Goal: Navigation & Orientation: Find specific page/section

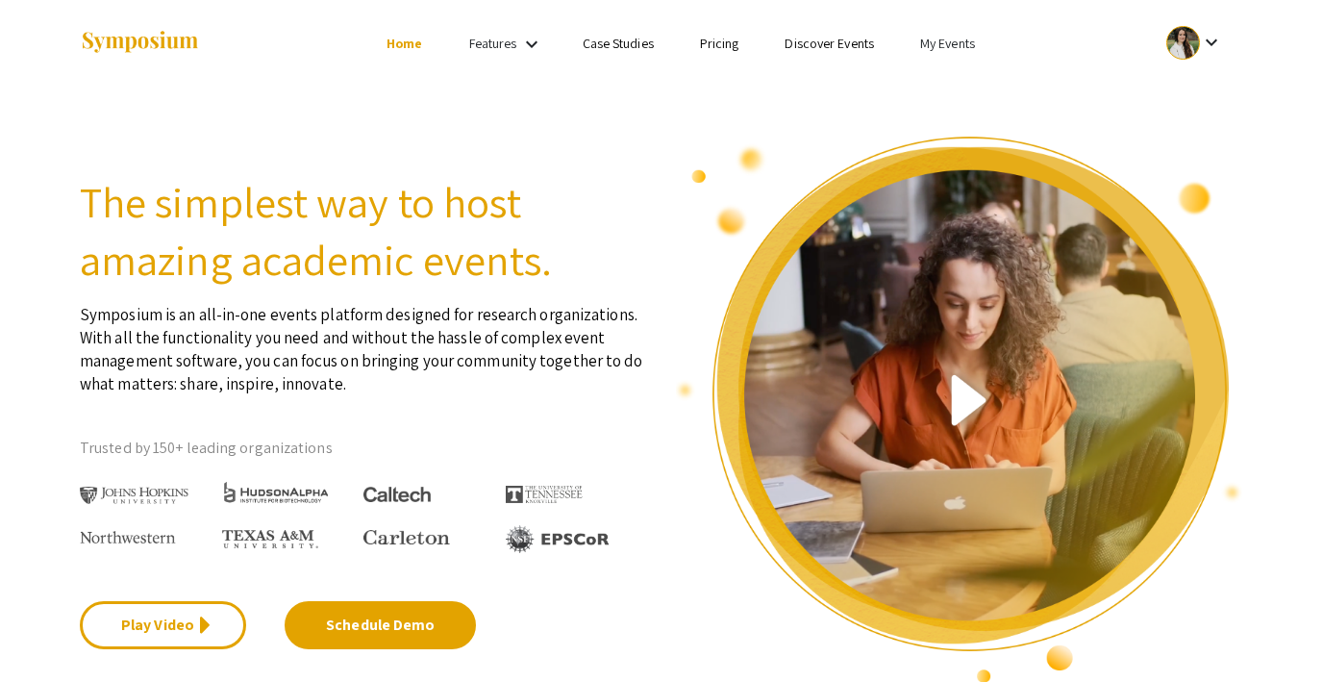
click at [933, 47] on link "My Events" at bounding box center [947, 43] width 55 height 17
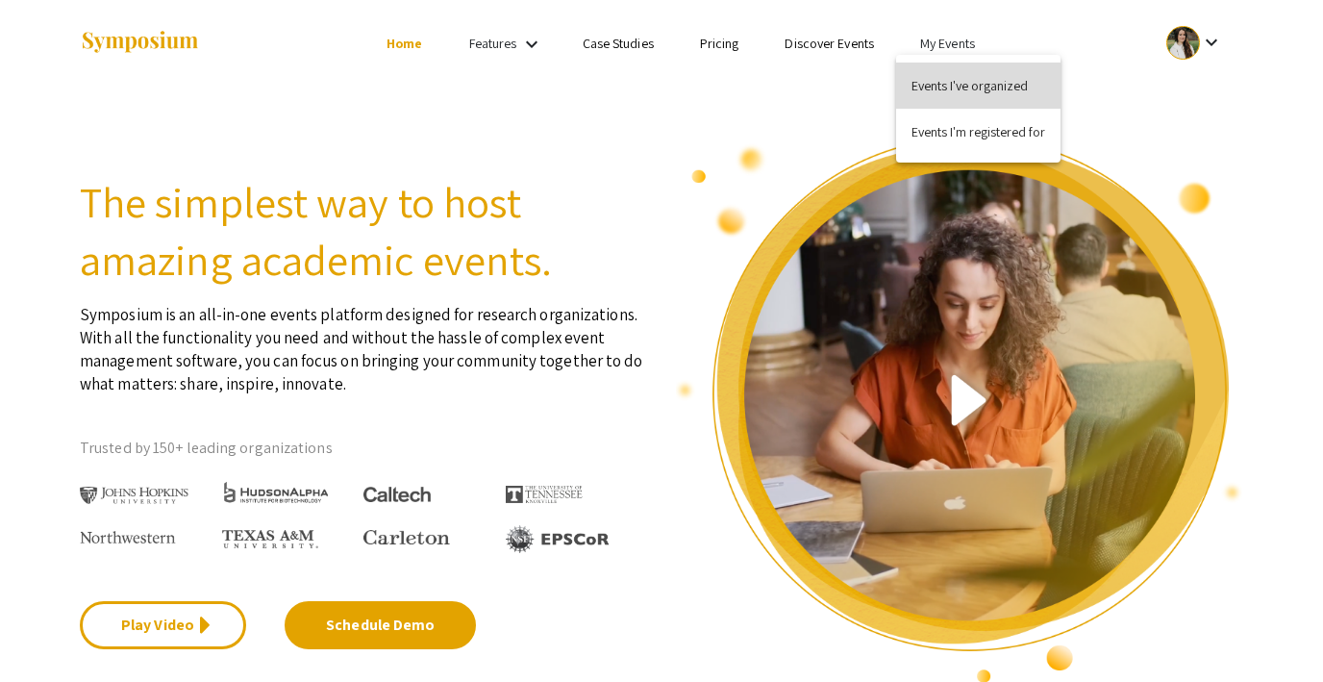
click at [940, 83] on button "Events I've organized" at bounding box center [978, 85] width 164 height 46
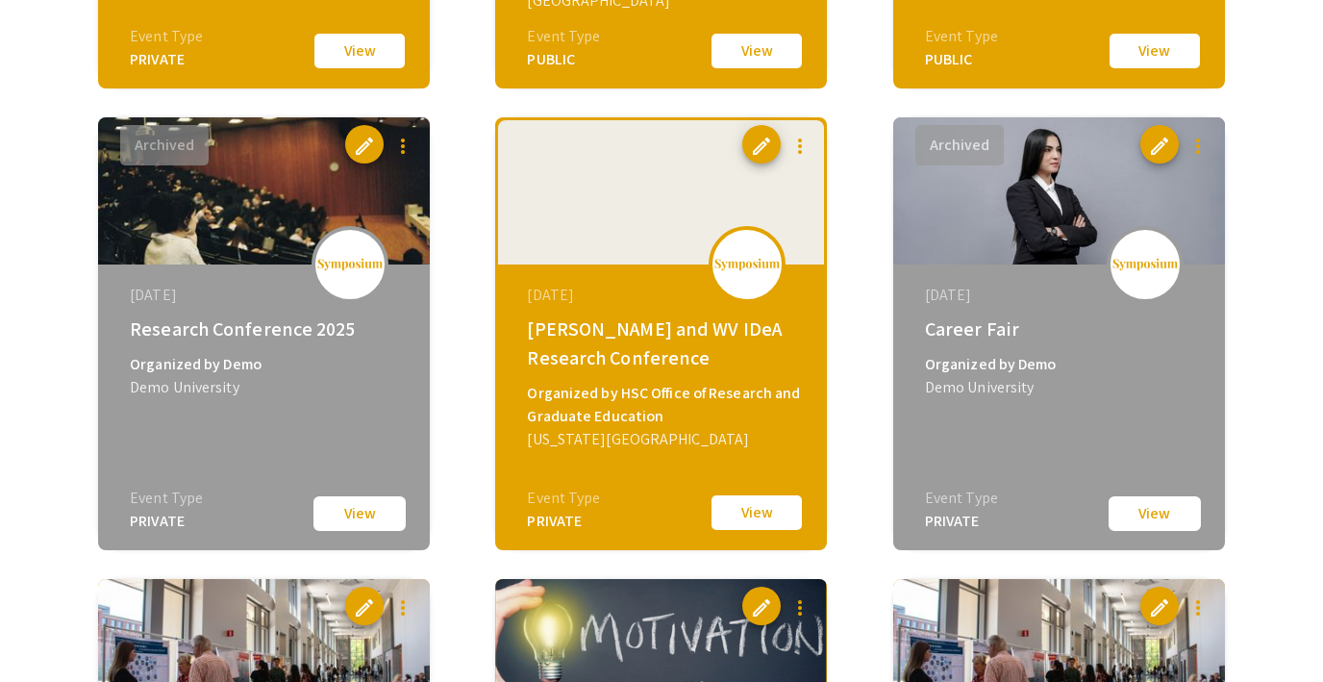
scroll to position [1967, 0]
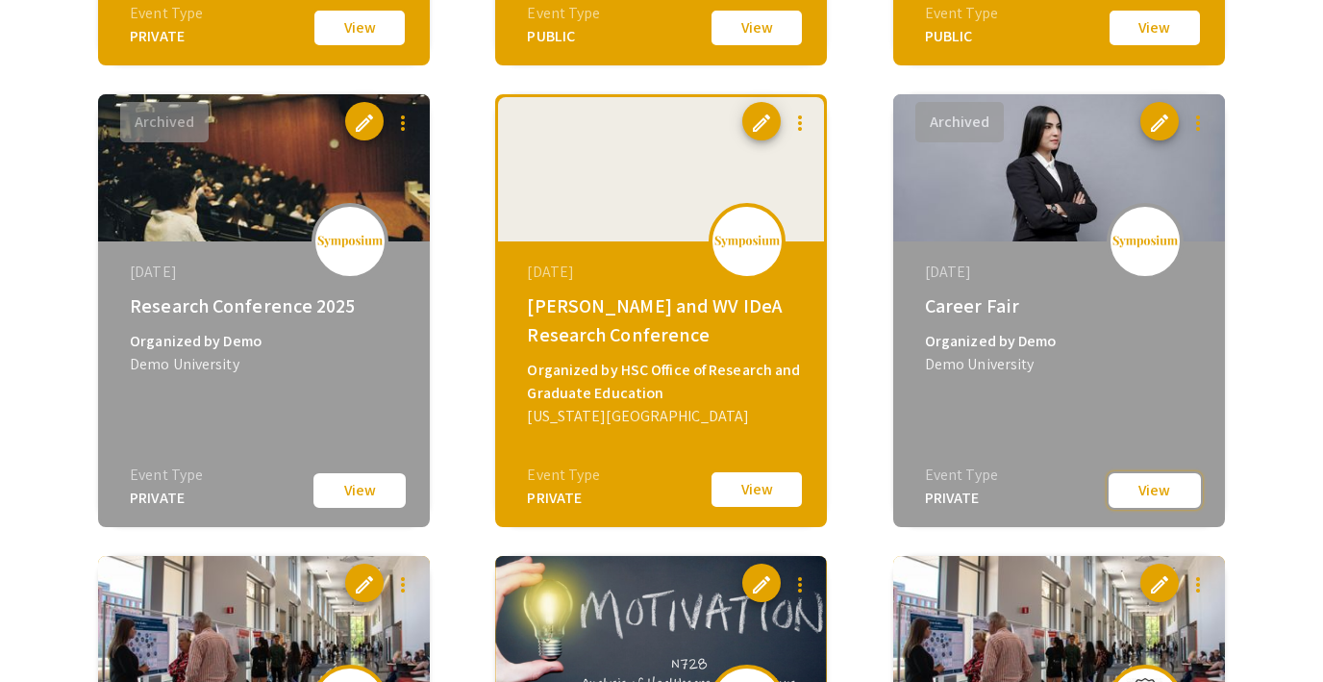
click at [1147, 487] on button "View" at bounding box center [1154, 490] width 96 height 38
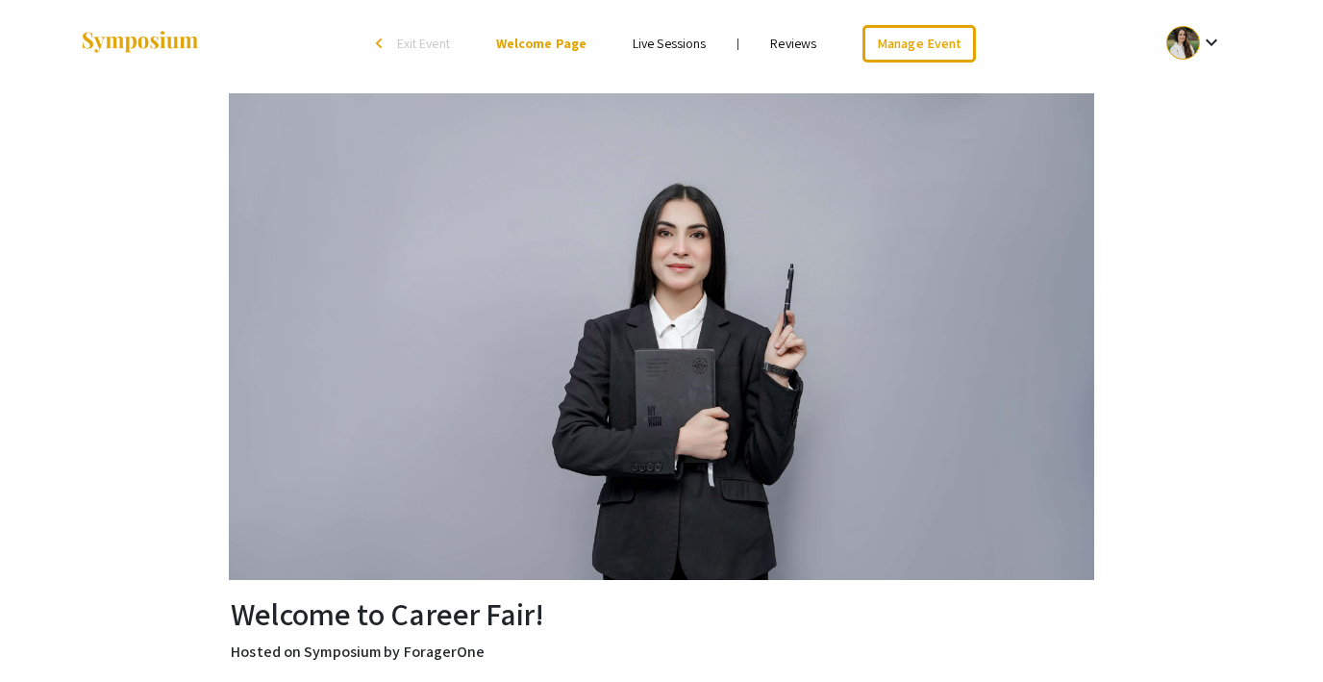
click at [664, 42] on link "Live Sessions" at bounding box center [668, 43] width 73 height 17
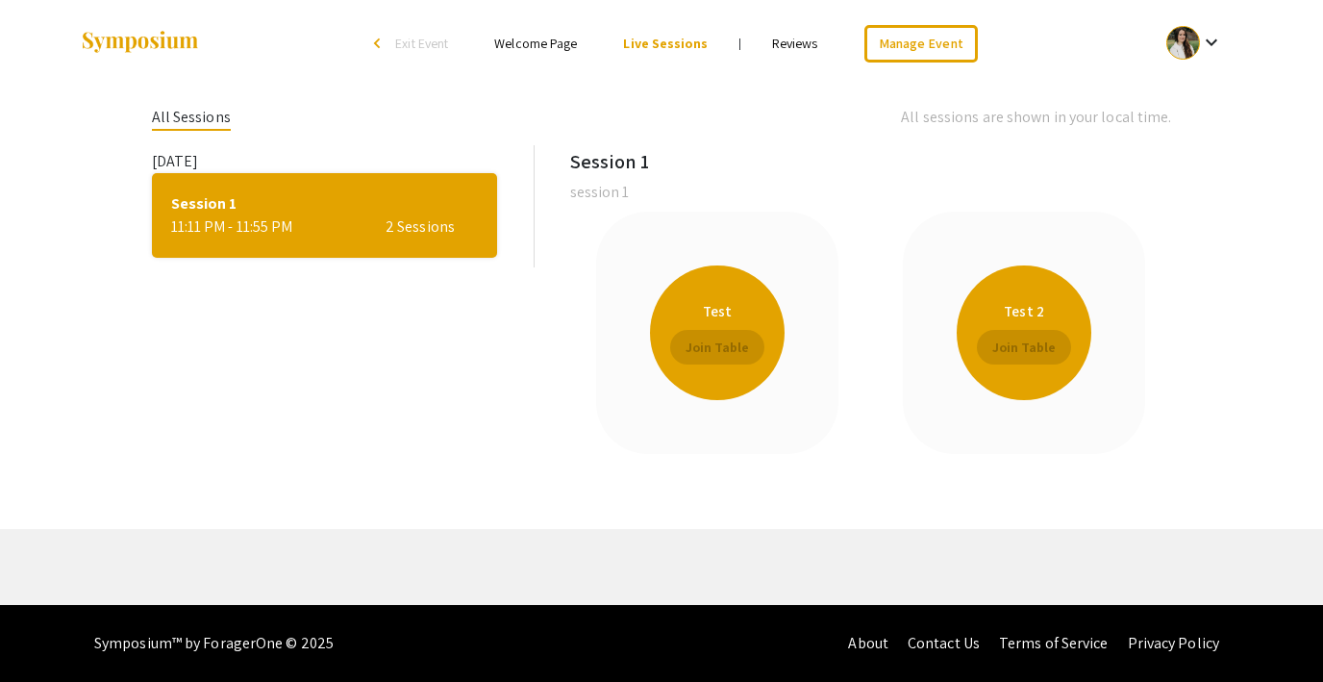
click at [791, 41] on link "Reviews" at bounding box center [795, 43] width 46 height 17
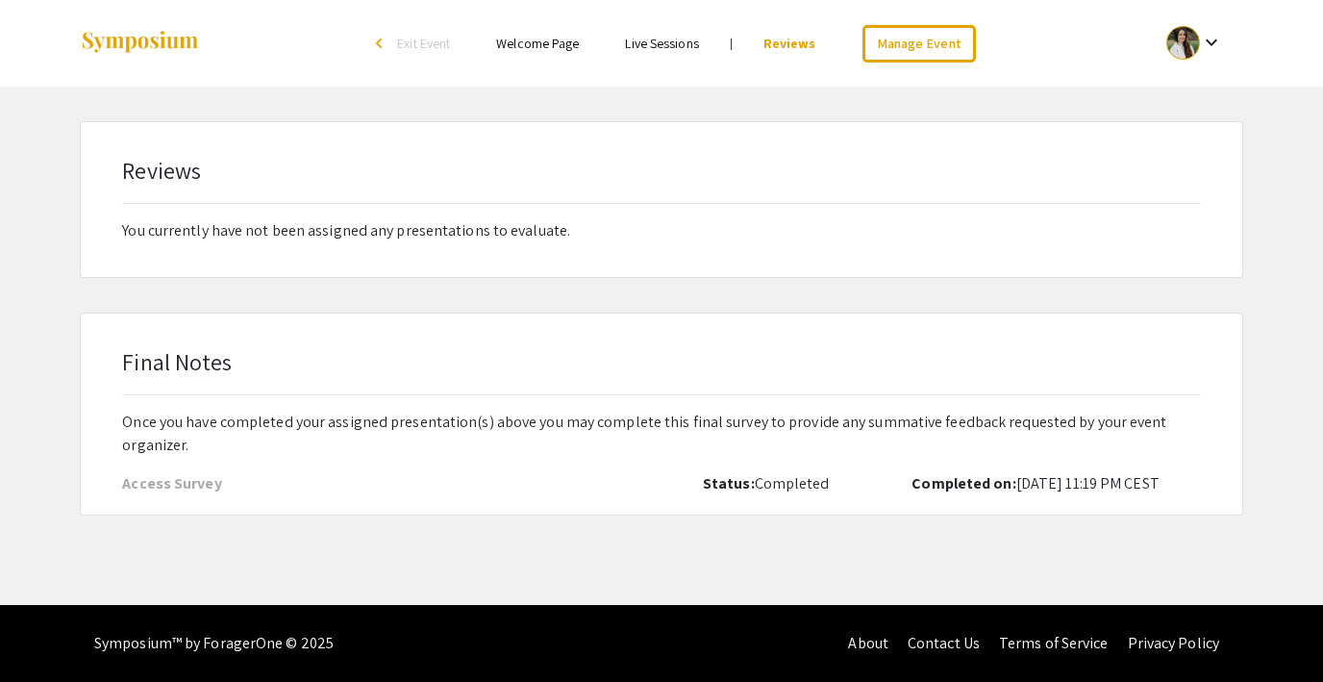
click at [442, 44] on span "Exit Event" at bounding box center [423, 43] width 53 height 17
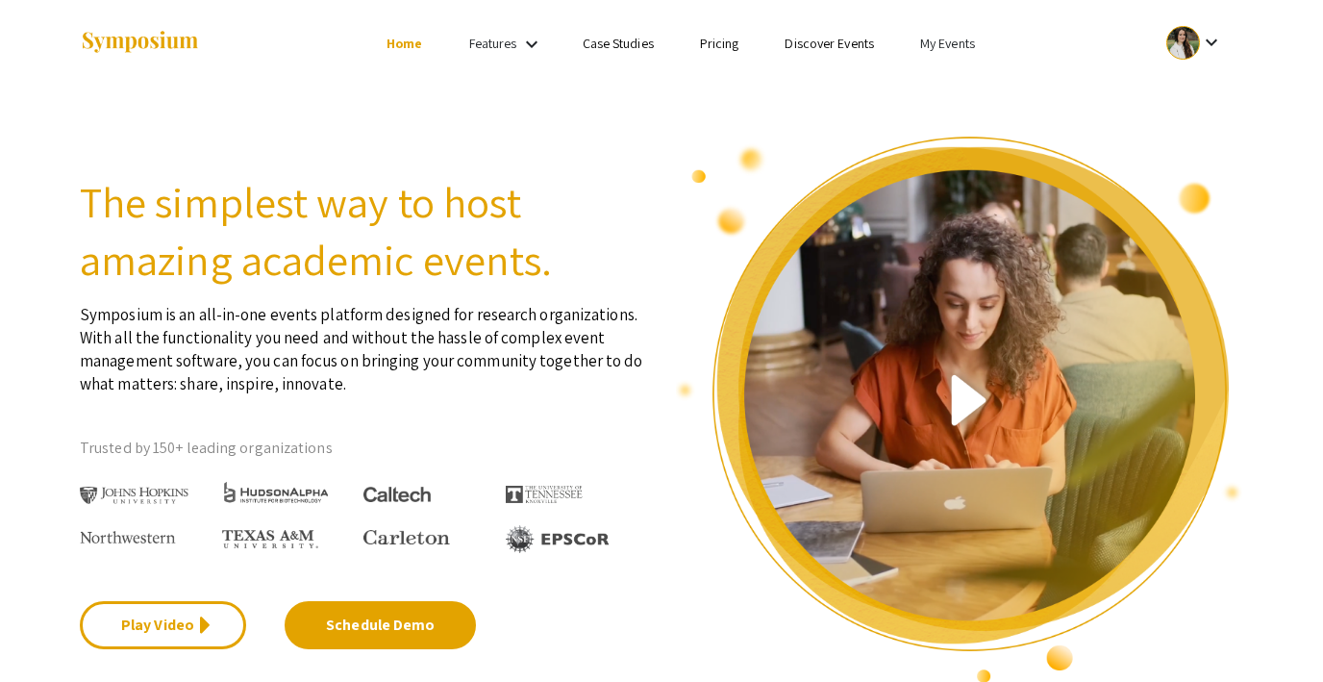
click at [940, 38] on link "My Events" at bounding box center [947, 43] width 55 height 17
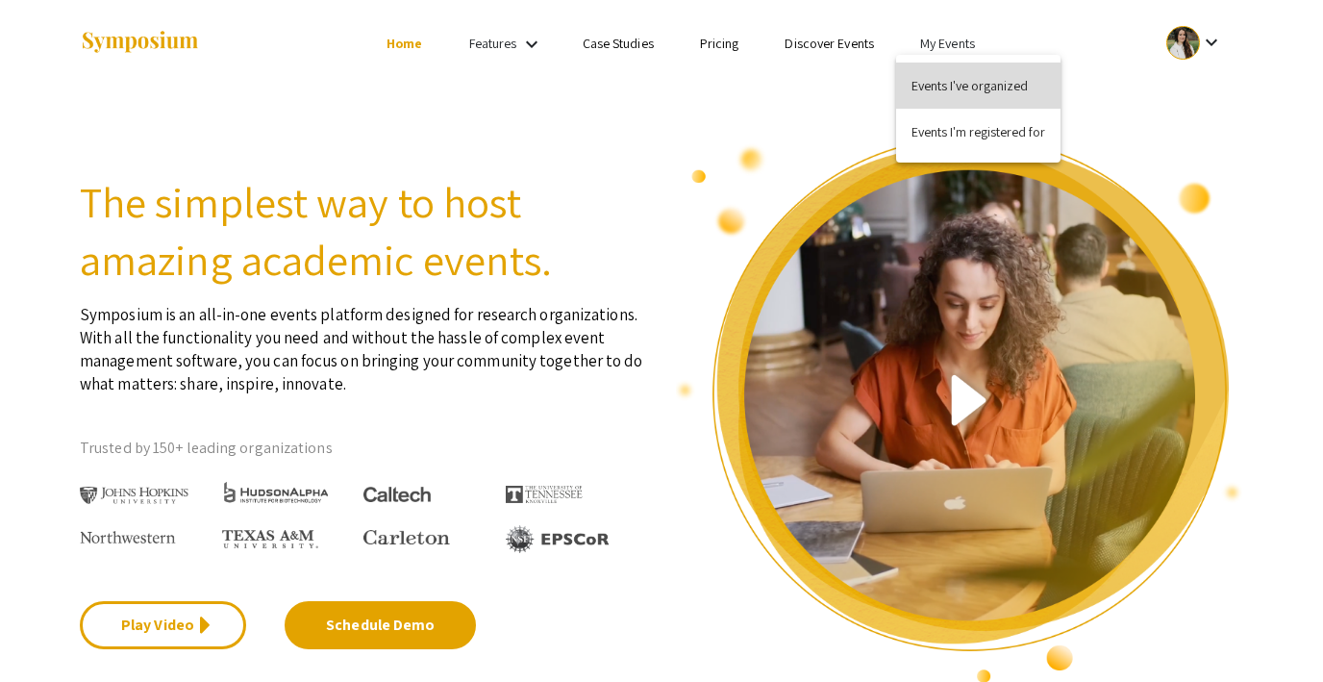
click at [937, 72] on button "Events I've organized" at bounding box center [978, 85] width 164 height 46
